Goal: Use online tool/utility: Utilize a website feature to perform a specific function

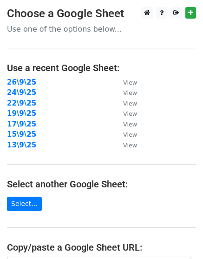
scroll to position [174, 0]
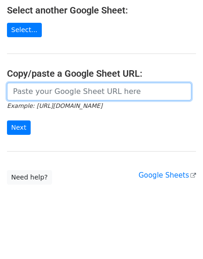
click at [63, 87] on input "url" at bounding box center [99, 92] width 184 height 18
paste input "https://docs.google.com/spreadsheets/d/1zof4uhQkVbzUZLtAWcWUugnBZIJJWJoYPxVPbmf…"
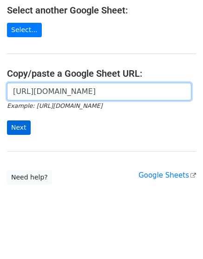
scroll to position [0, 206]
type input "https://docs.google.com/spreadsheets/d/1zof4uhQkVbzUZLtAWcWUugnBZIJJWJoYPxVPbmf…"
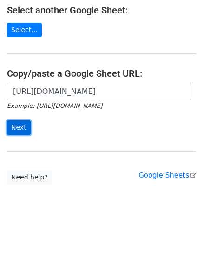
click at [13, 130] on input "Next" at bounding box center [19, 127] width 24 height 14
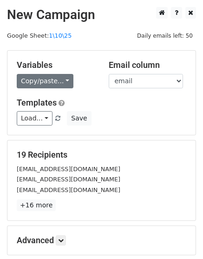
click at [42, 89] on div "Variables Copy/paste... {{email}} {{name}} Email column email name Templates Lo…" at bounding box center [101, 93] width 188 height 84
click at [47, 80] on link "Copy/paste..." at bounding box center [45, 81] width 57 height 14
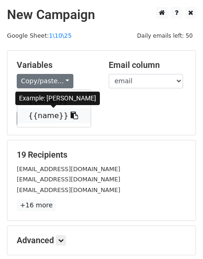
click at [48, 117] on link "{{name}}" at bounding box center [53, 115] width 73 height 15
